Goal: Answer question/provide support

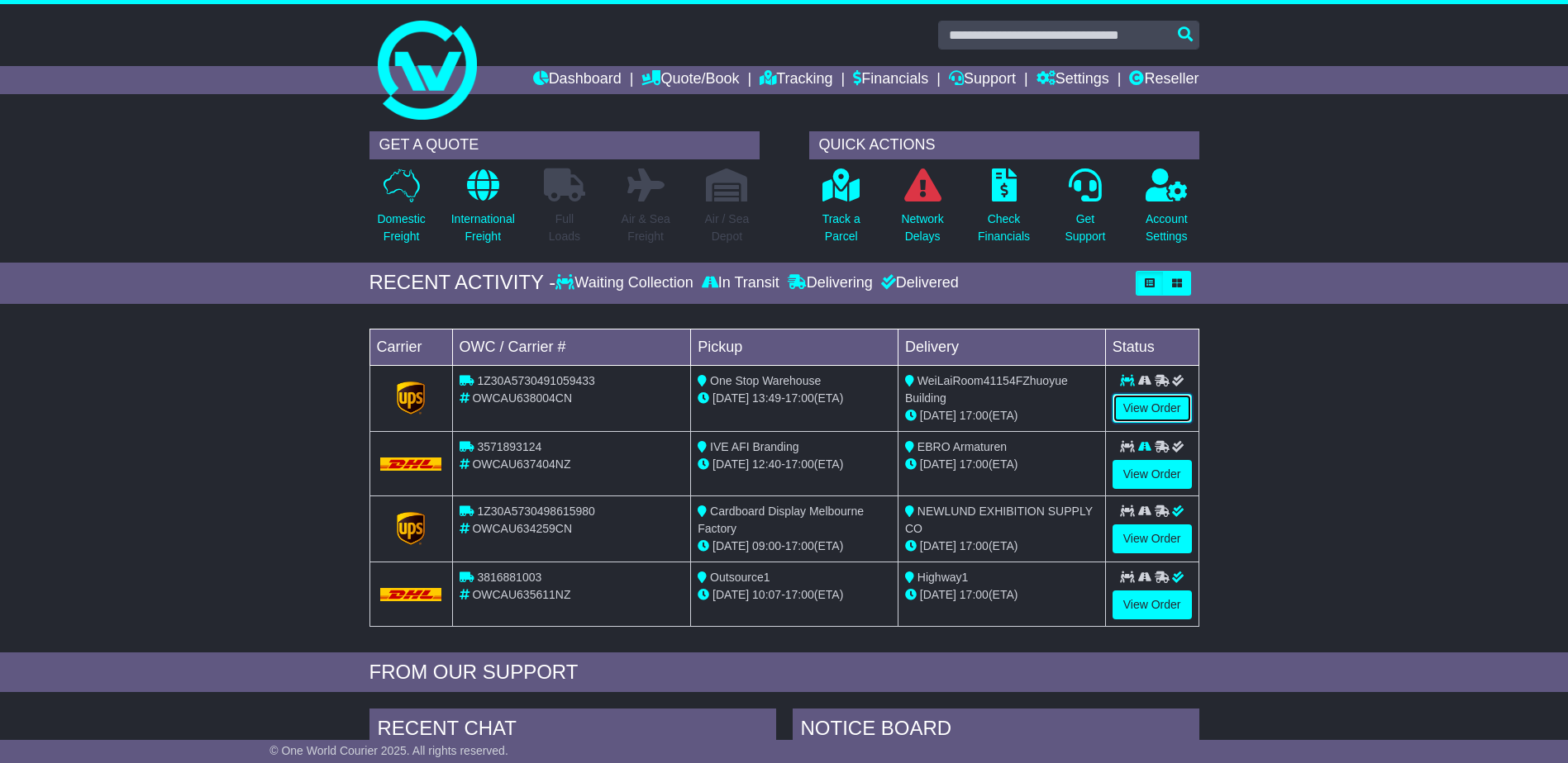
click at [1150, 415] on link "View Order" at bounding box center [1152, 408] width 79 height 29
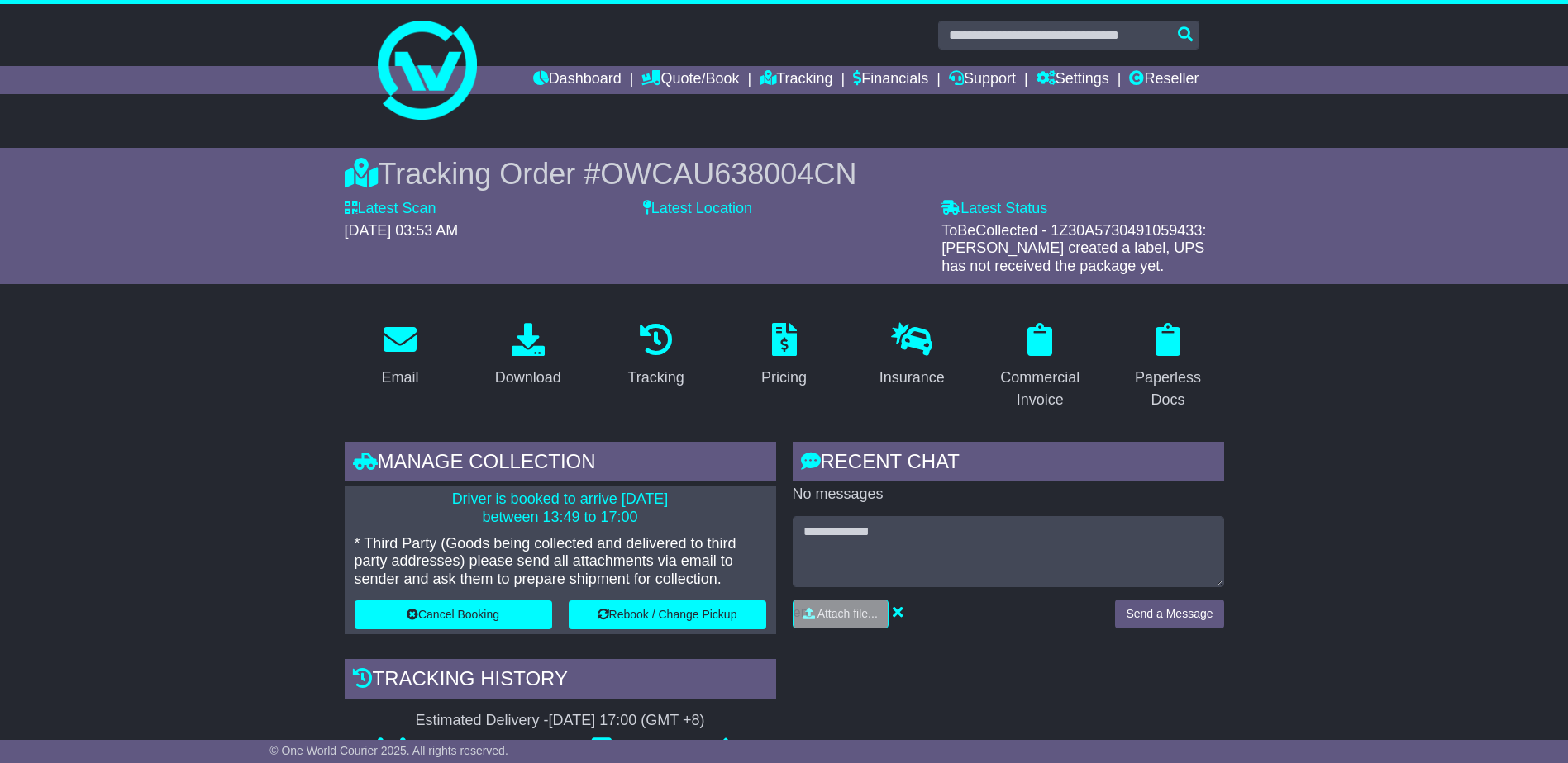
scroll to position [165, 0]
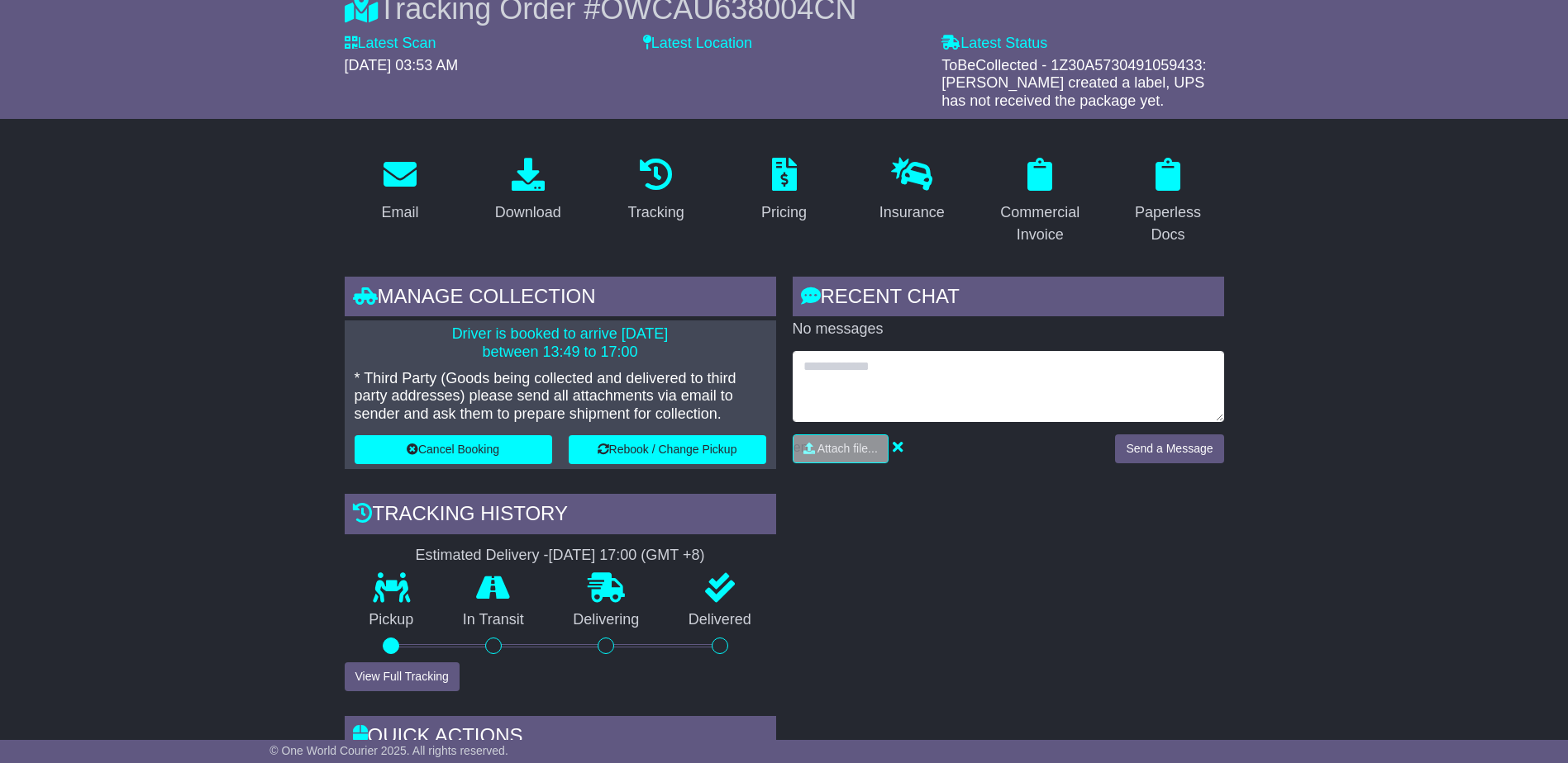
click at [896, 367] on textarea at bounding box center [1009, 386] width 431 height 71
type textarea "**********"
drag, startPoint x: 845, startPoint y: 410, endPoint x: 770, endPoint y: 327, distance: 111.9
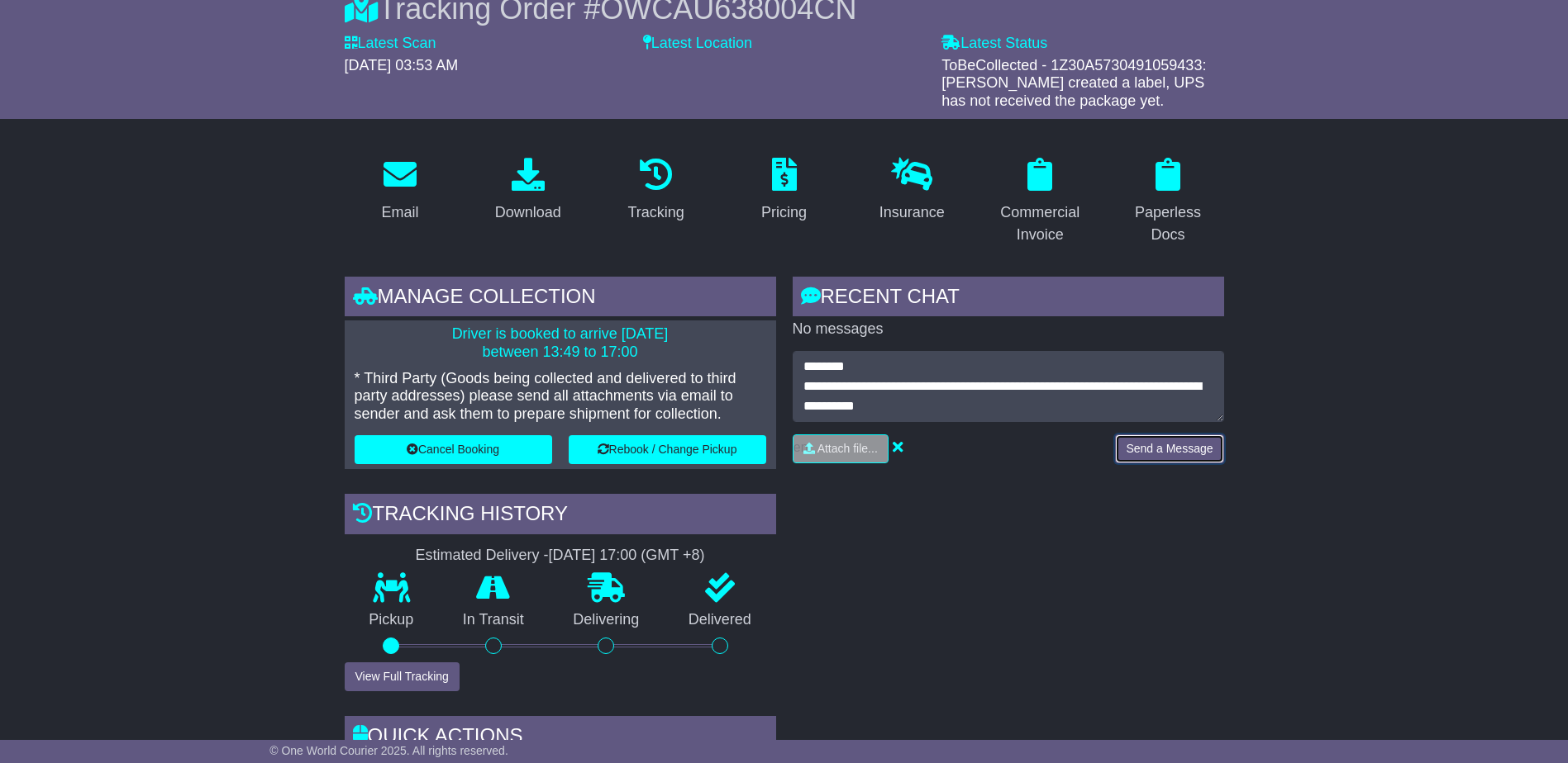
click at [1190, 437] on button "Send a Message" at bounding box center [1168, 449] width 109 height 29
